Goal: Find specific page/section: Find specific page/section

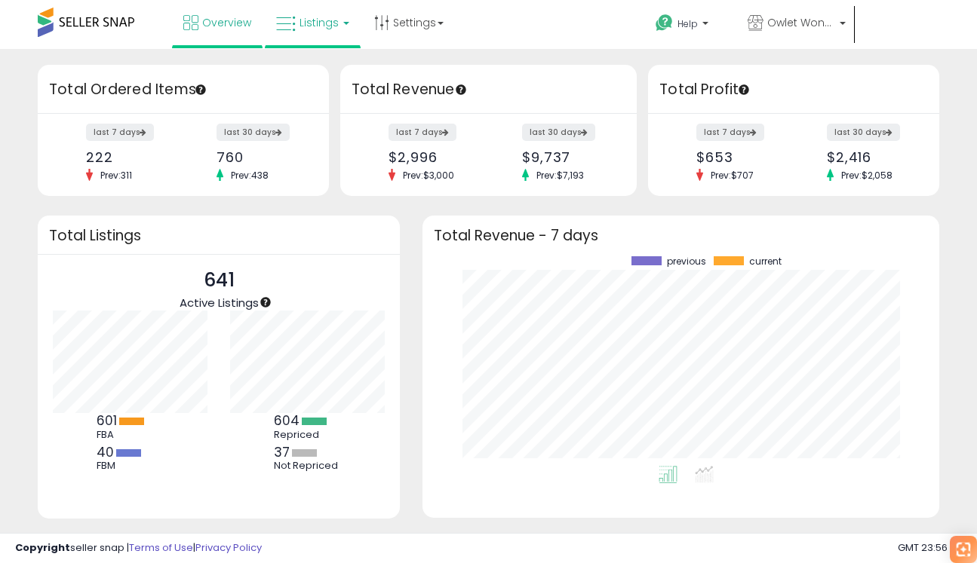
click at [327, 17] on span "Listings" at bounding box center [318, 22] width 39 height 15
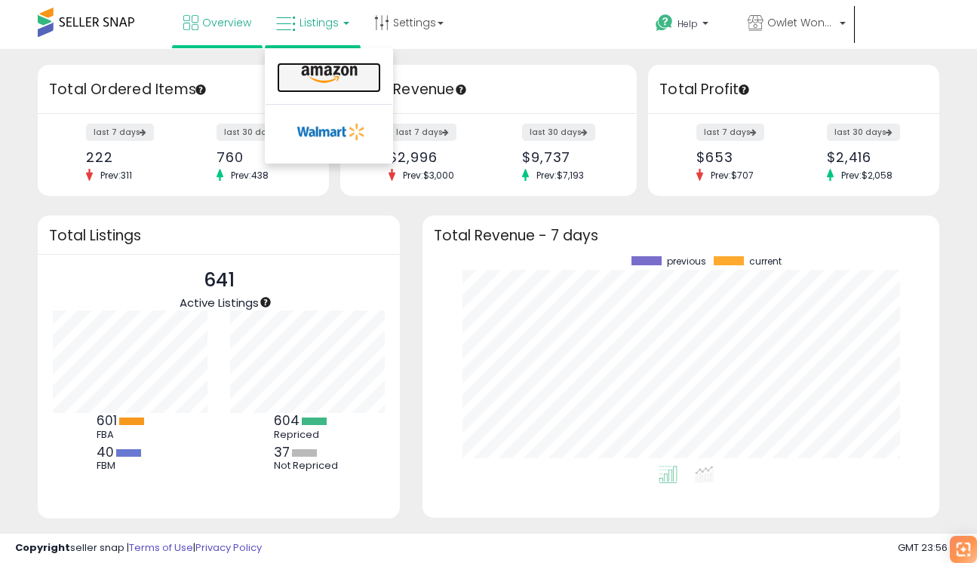
click at [307, 84] on link at bounding box center [329, 78] width 104 height 30
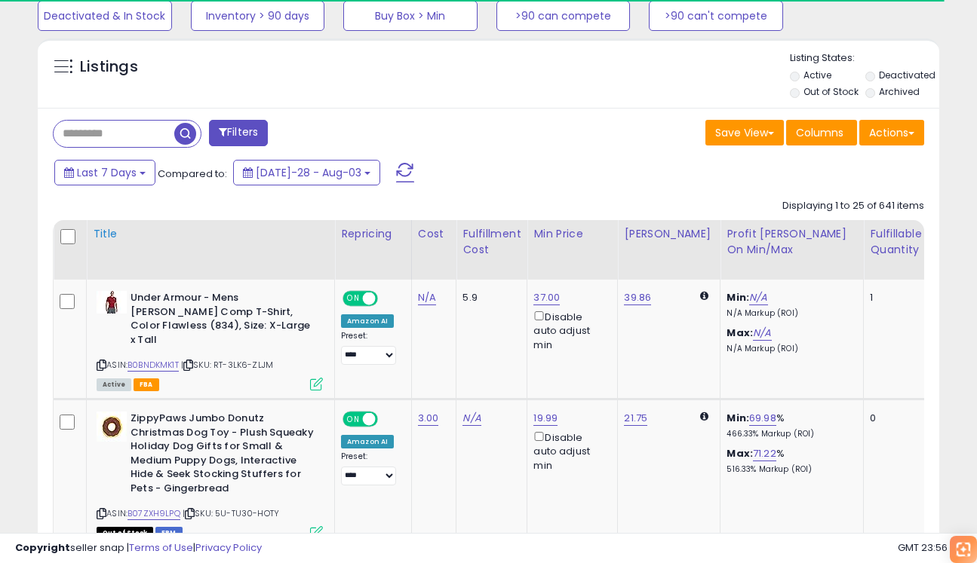
scroll to position [545, 0]
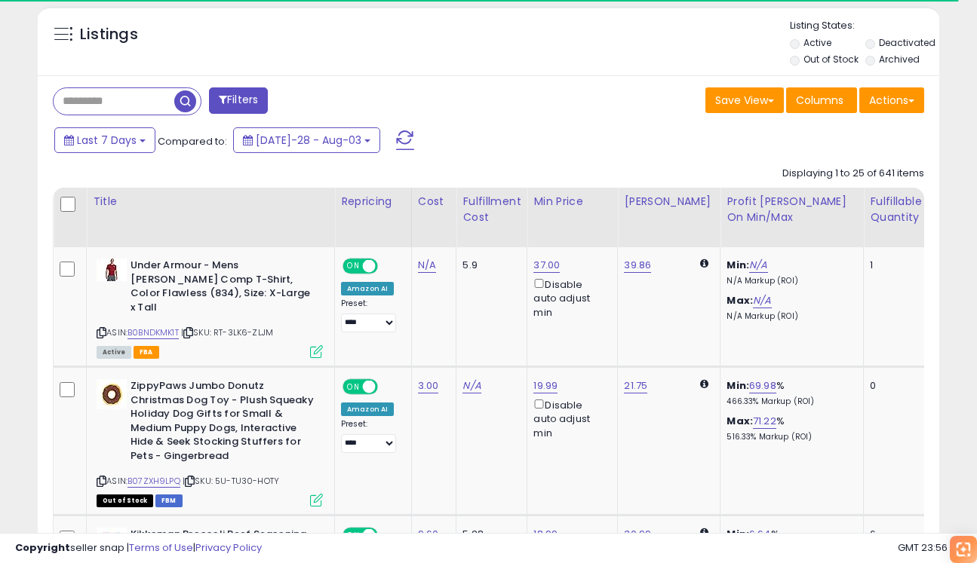
click at [153, 102] on input "text" at bounding box center [114, 101] width 121 height 26
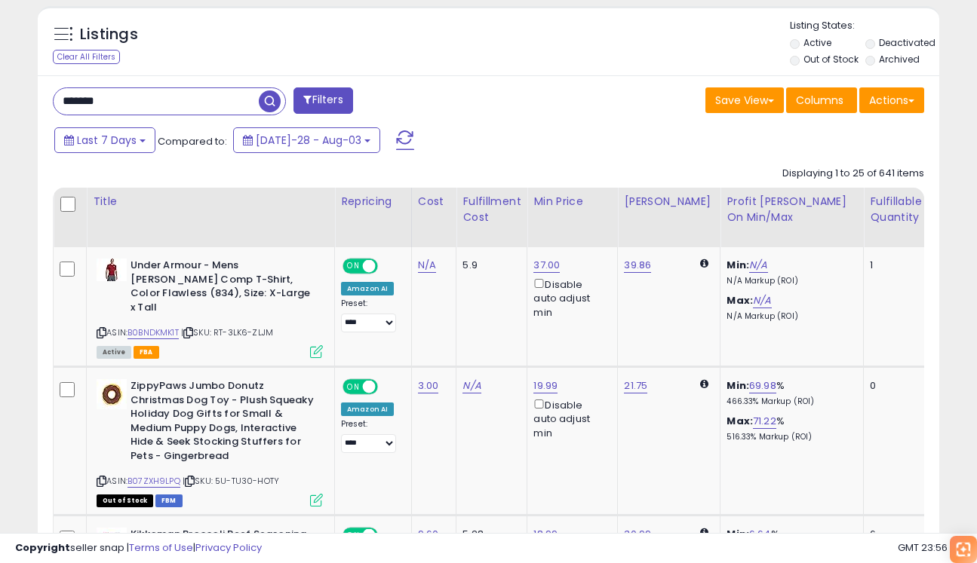
type input "*******"
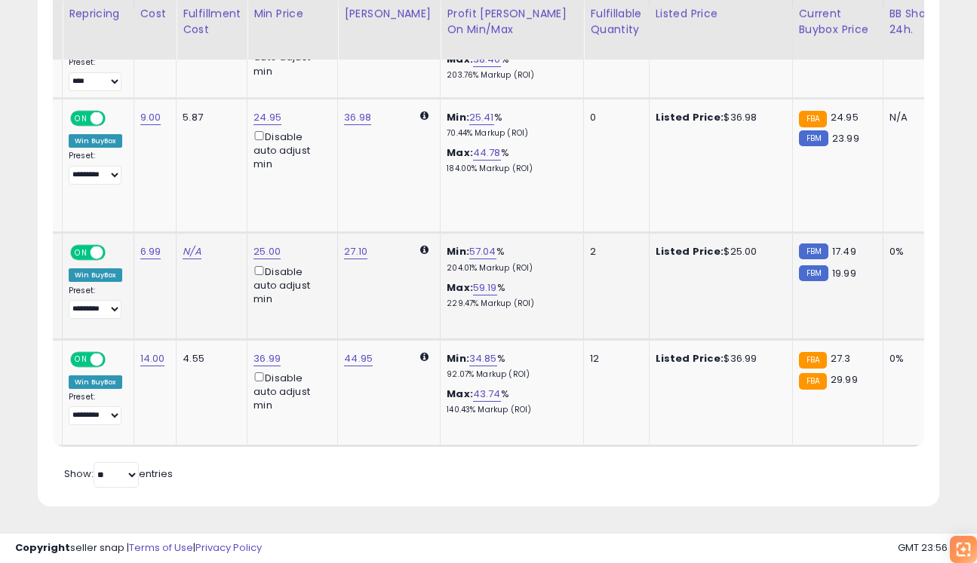
scroll to position [0, 0]
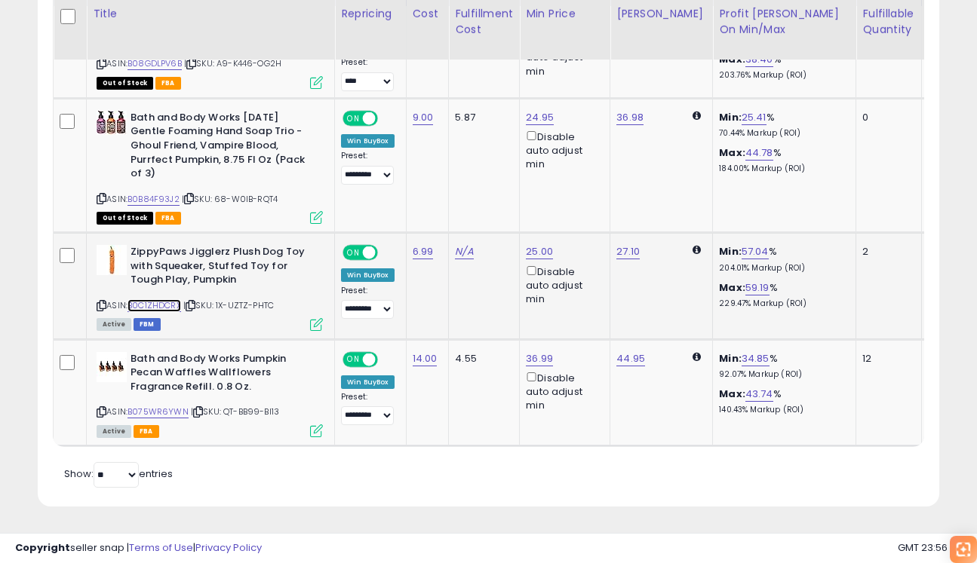
click at [155, 301] on link "B0C1ZHDCRX" at bounding box center [154, 305] width 54 height 13
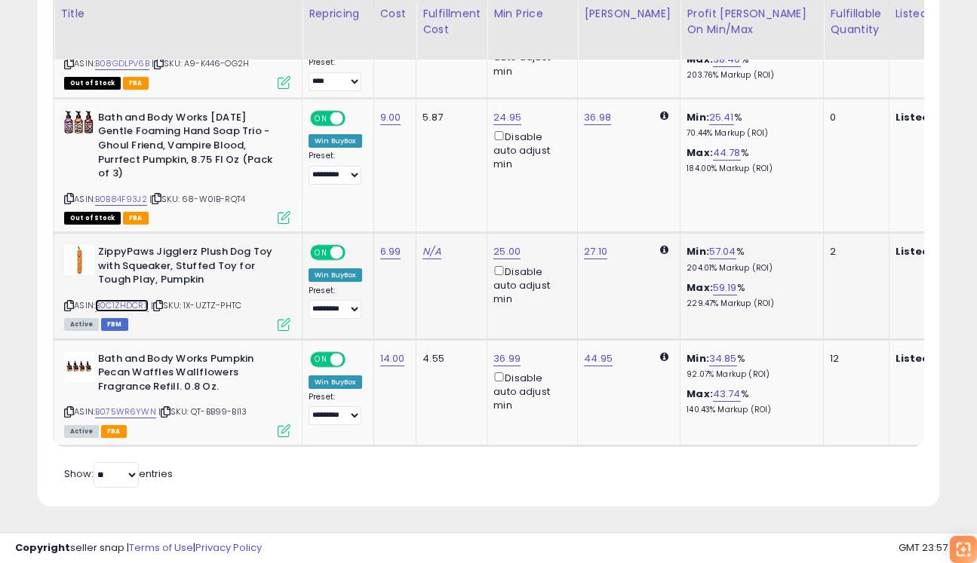
scroll to position [0, 103]
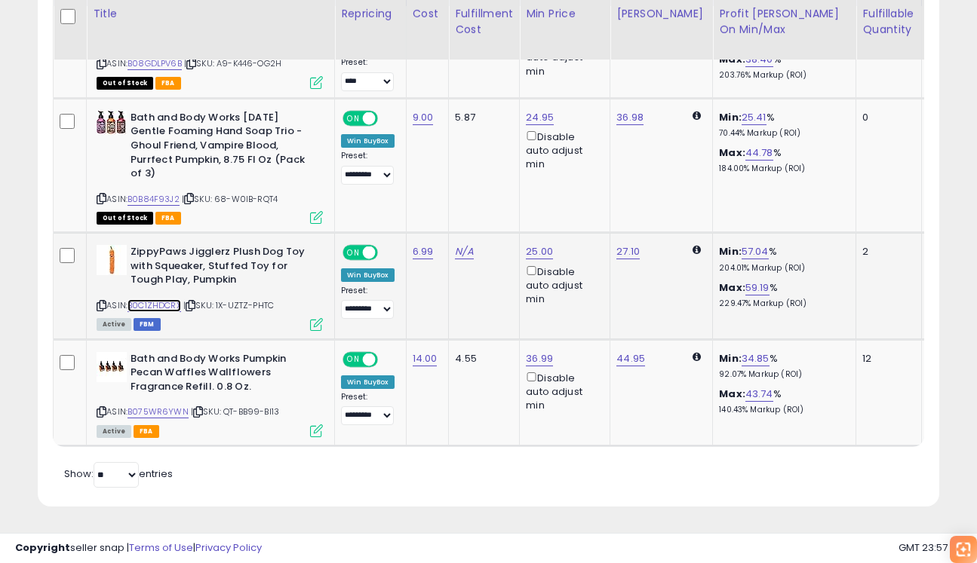
click at [152, 310] on link "B0C1ZHDCRX" at bounding box center [154, 305] width 54 height 13
